Goal: Task Accomplishment & Management: Use online tool/utility

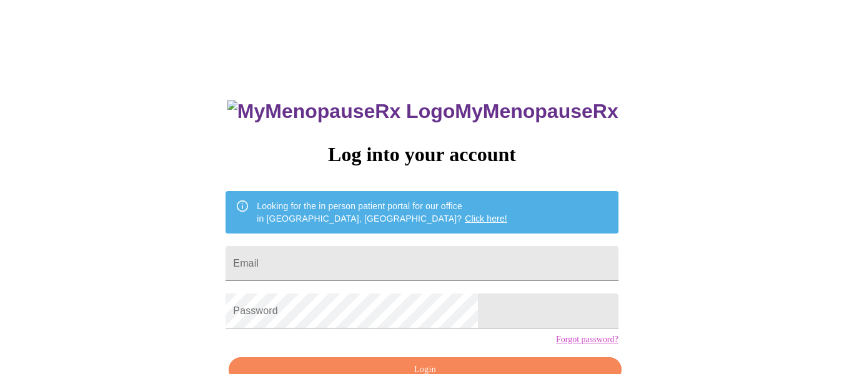
scroll to position [73, 0]
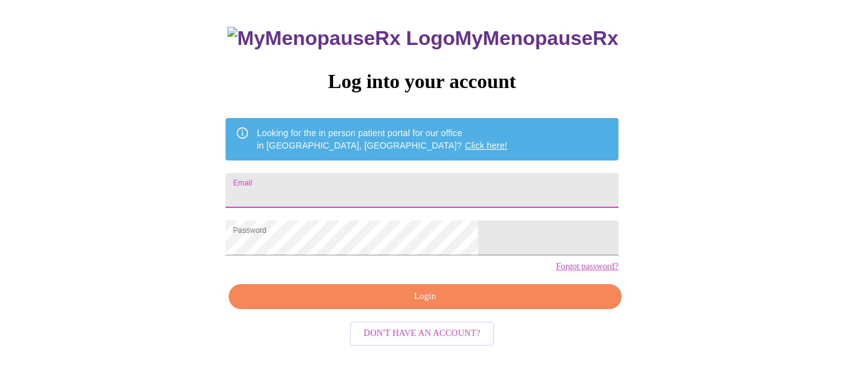
click at [389, 183] on input "Email" at bounding box center [421, 190] width 392 height 35
type input "[EMAIL_ADDRESS][DOMAIN_NAME]"
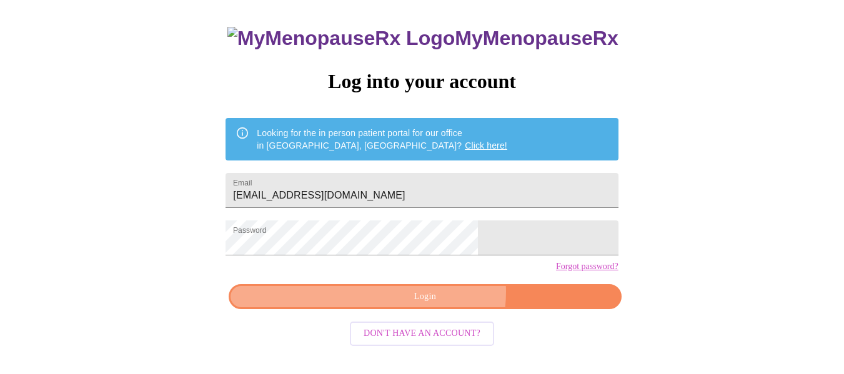
click at [438, 305] on span "Login" at bounding box center [424, 297] width 363 height 16
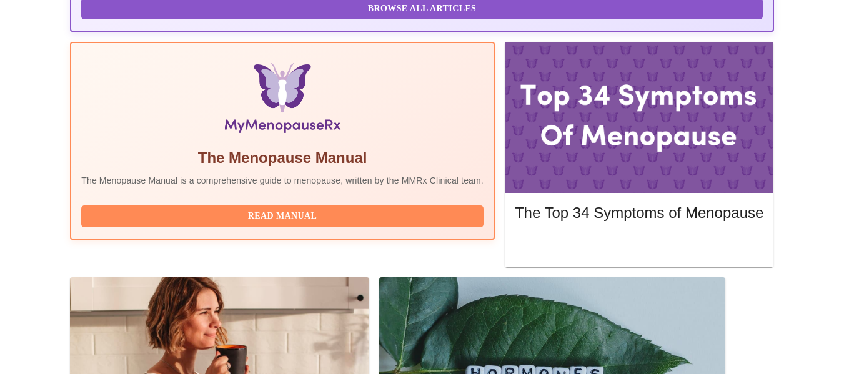
scroll to position [387, 0]
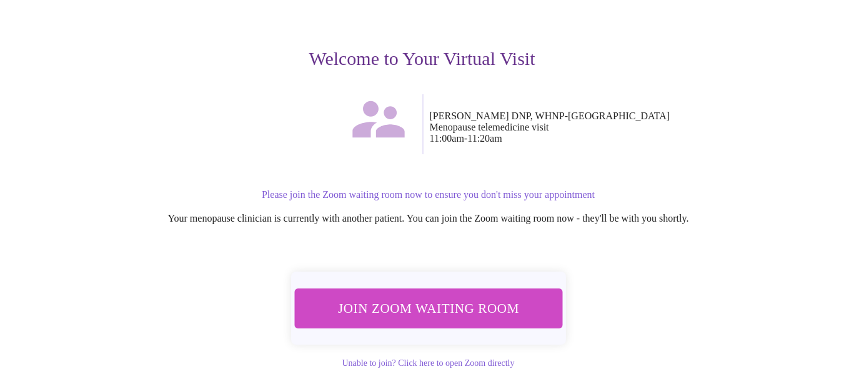
scroll to position [118, 0]
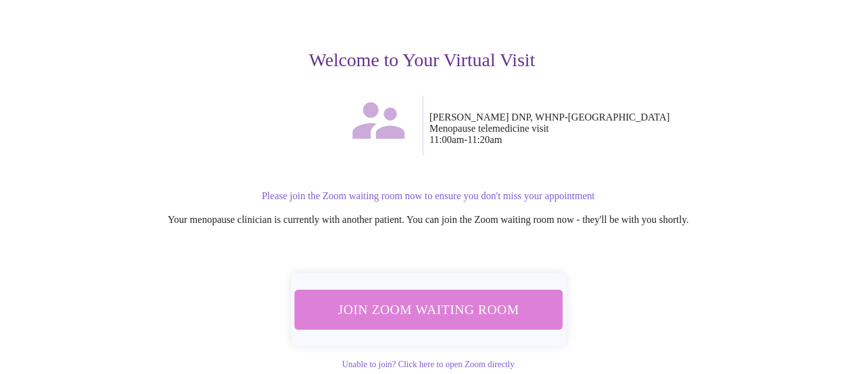
click at [445, 304] on span "Join Zoom Waiting Room" at bounding box center [427, 309] width 235 height 23
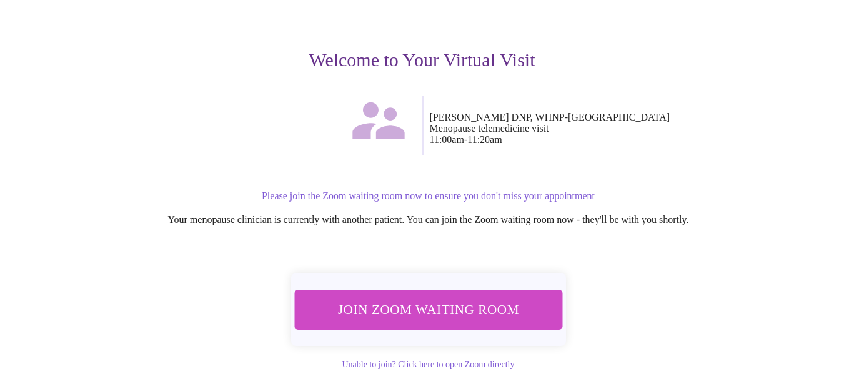
click at [383, 306] on span "Join Zoom Waiting Room" at bounding box center [427, 309] width 235 height 23
